Goal: Book appointment/travel/reservation

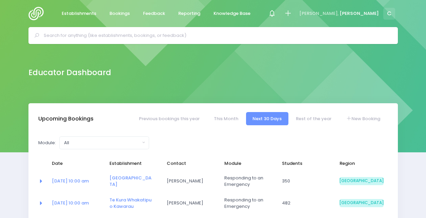
select select "5"
click at [276, 10] on icon at bounding box center [272, 13] width 8 height 8
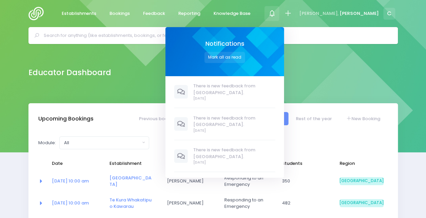
click at [276, 10] on icon at bounding box center [272, 13] width 8 height 8
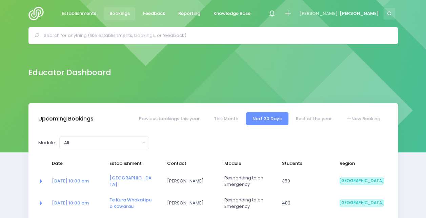
click at [124, 15] on span "Bookings" at bounding box center [120, 13] width 20 height 7
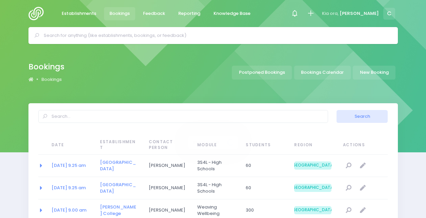
select select "20"
click at [305, 73] on link "Bookings Calendar" at bounding box center [322, 73] width 57 height 14
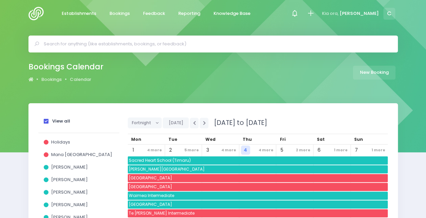
scroll to position [50, 0]
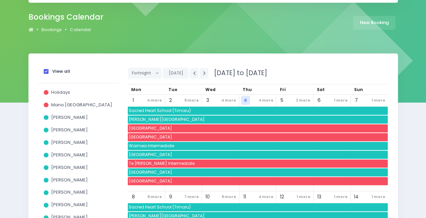
click at [44, 74] on div "View all" at bounding box center [79, 72] width 70 height 13
click at [45, 73] on span at bounding box center [46, 71] width 5 height 5
click at [0, 0] on input "View all" at bounding box center [0, 0] width 0 height 0
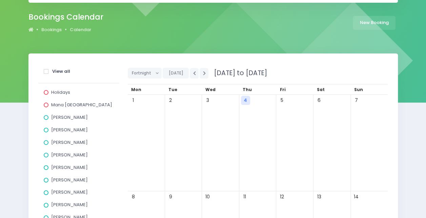
click at [64, 134] on div "[PERSON_NAME]" at bounding box center [79, 131] width 70 height 13
click at [52, 130] on span "[PERSON_NAME]" at bounding box center [69, 130] width 37 height 6
click at [0, 0] on input "[PERSON_NAME]" at bounding box center [0, 0] width 0 height 0
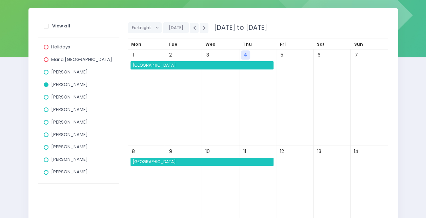
scroll to position [96, 0]
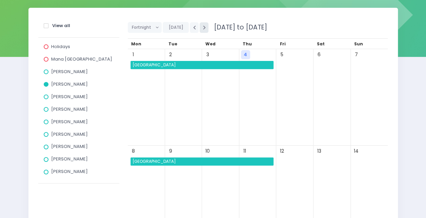
click at [203, 26] on icon "button" at bounding box center [204, 27] width 3 height 4
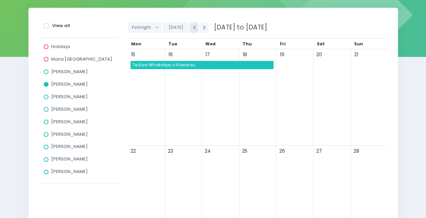
click at [193, 28] on icon "button" at bounding box center [194, 27] width 3 height 4
